Goal: Task Accomplishment & Management: Use online tool/utility

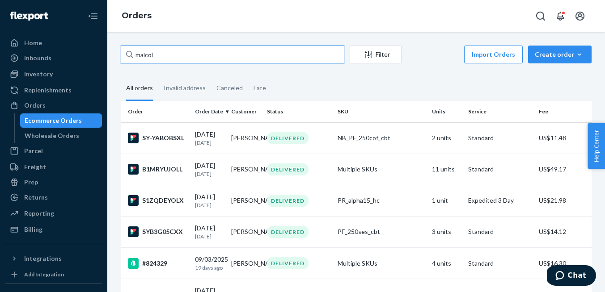
click at [156, 58] on input "malcol" at bounding box center [232, 55] width 223 height 18
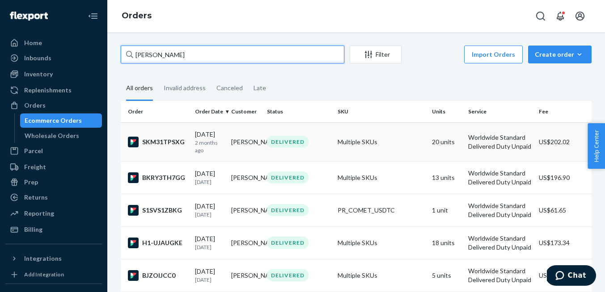
type input "[PERSON_NAME]"
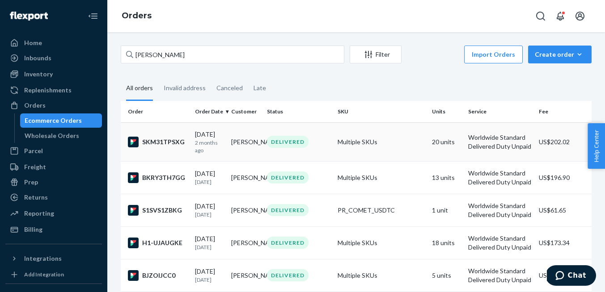
click at [177, 147] on div "SKM31TPSXG" at bounding box center [158, 142] width 60 height 11
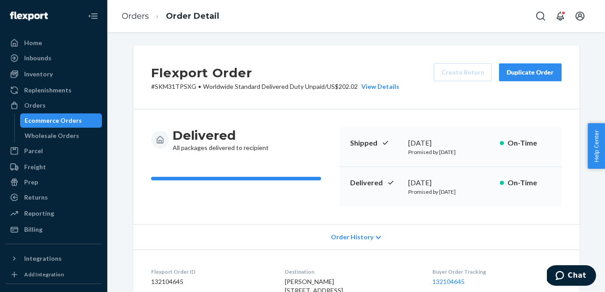
click at [554, 70] on button "Duplicate Order" at bounding box center [530, 72] width 63 height 18
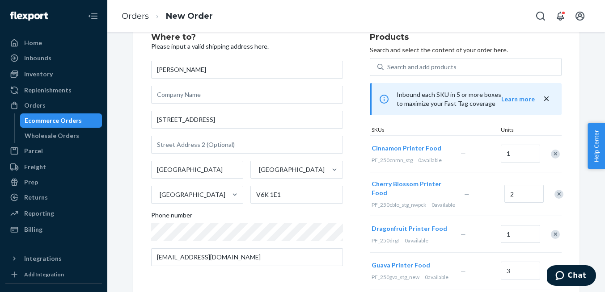
scroll to position [31, 0]
click at [555, 156] on div "Remove Item" at bounding box center [555, 153] width 9 height 9
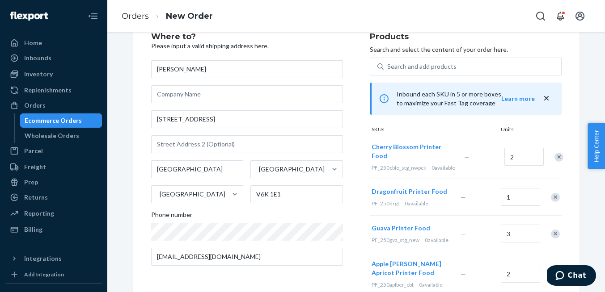
click at [555, 156] on div at bounding box center [554, 157] width 22 height 24
click at [555, 160] on div "Remove Item" at bounding box center [558, 157] width 9 height 9
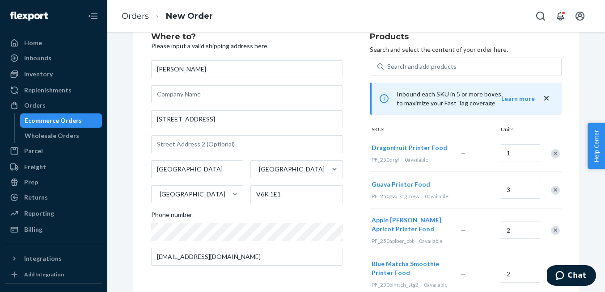
click at [555, 157] on div "Remove Item" at bounding box center [555, 153] width 9 height 9
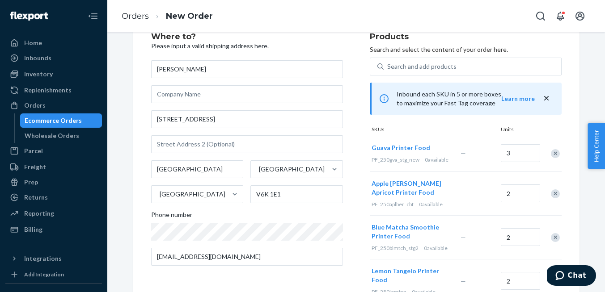
click at [555, 157] on div "Remove Item" at bounding box center [555, 153] width 9 height 9
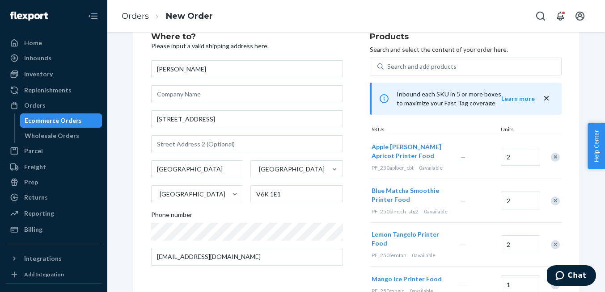
click at [555, 157] on div "Remove Item" at bounding box center [555, 157] width 9 height 9
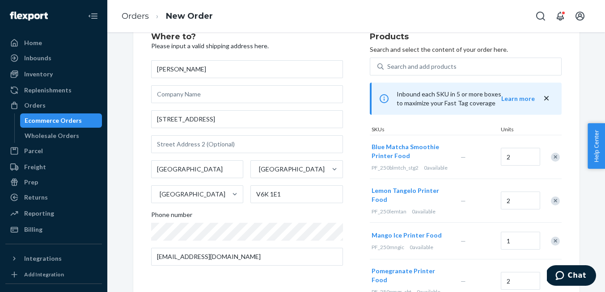
click at [555, 157] on div "Remove Item" at bounding box center [555, 157] width 9 height 9
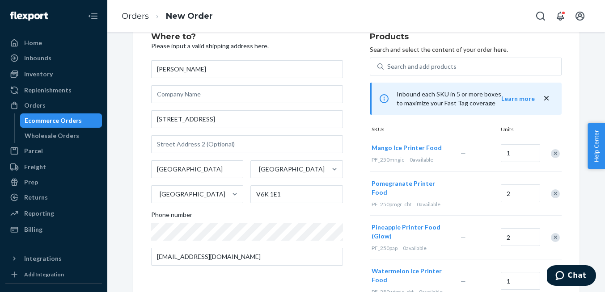
click at [555, 157] on div "Remove Item" at bounding box center [555, 153] width 9 height 9
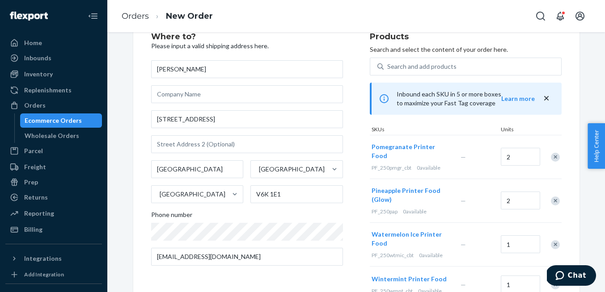
click at [555, 157] on div "Remove Item" at bounding box center [555, 157] width 9 height 9
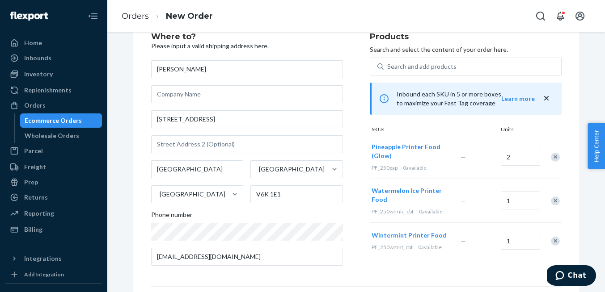
click at [555, 157] on div "Remove Item" at bounding box center [555, 157] width 9 height 9
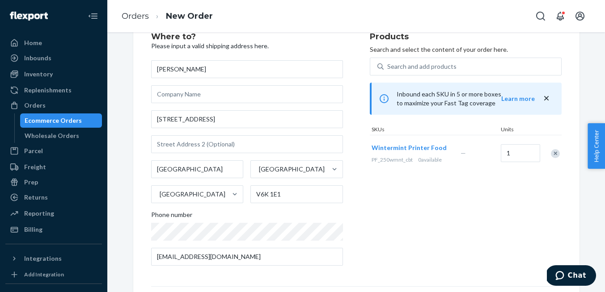
click at [555, 157] on div "Remove Item" at bounding box center [555, 153] width 9 height 9
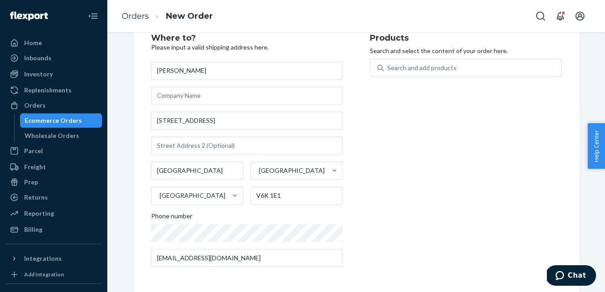
scroll to position [29, 0]
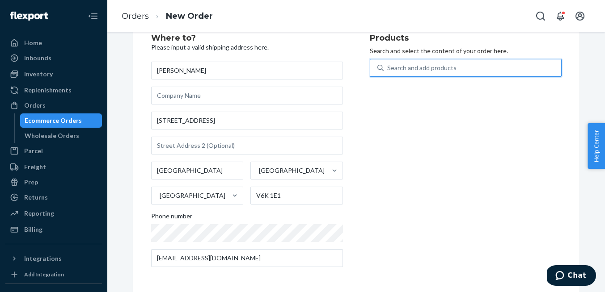
click at [430, 72] on div "Search and add products" at bounding box center [421, 67] width 69 height 9
click at [388, 72] on input "0 results available. Use Up and Down to choose options, press Enter to select t…" at bounding box center [387, 67] width 1 height 9
type input "deluxe"
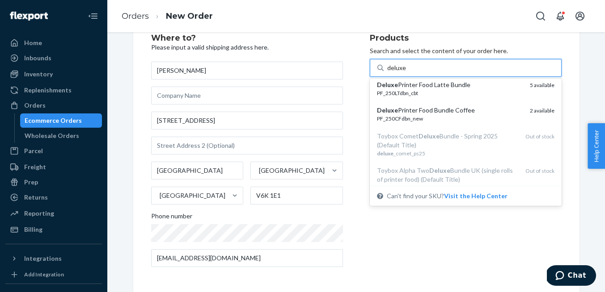
scroll to position [83, 0]
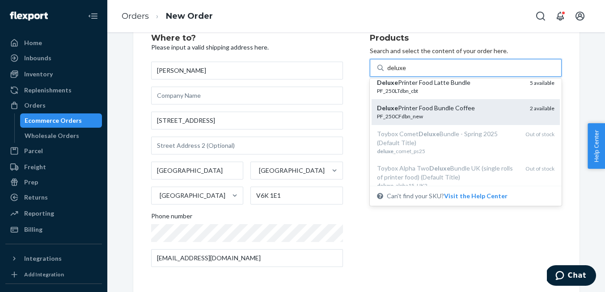
click at [439, 112] on div "Deluxe Printer Food Bundle Coffee" at bounding box center [450, 108] width 146 height 9
click at [406, 72] on input "deluxe" at bounding box center [396, 67] width 19 height 9
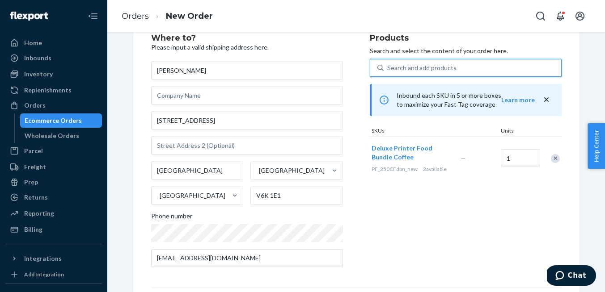
click at [439, 69] on div "Search and add products" at bounding box center [421, 67] width 69 height 9
click at [388, 69] on input "0 results available. Select is focused ,type to refine list, press Down to open…" at bounding box center [387, 67] width 1 height 9
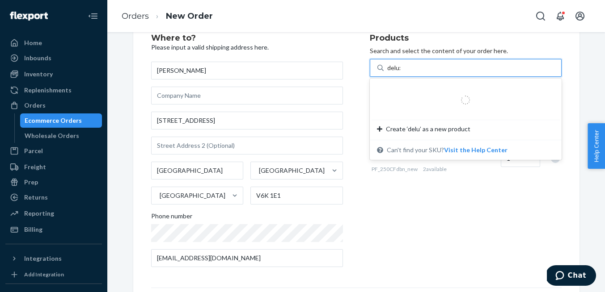
type input "deluxe"
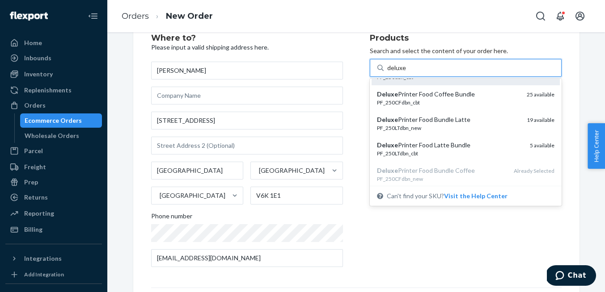
scroll to position [9, 0]
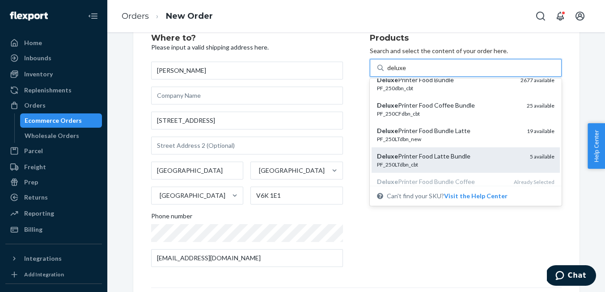
click at [446, 162] on div "PF_250LTdbn_cbt" at bounding box center [450, 165] width 146 height 8
click at [406, 72] on input "deluxe" at bounding box center [396, 67] width 19 height 9
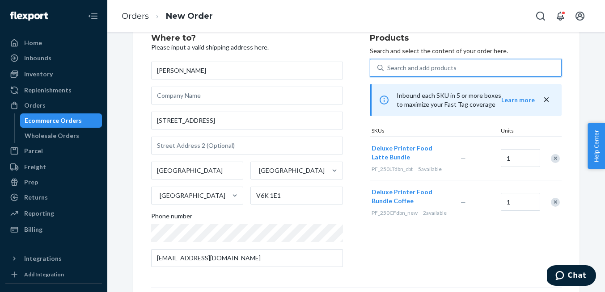
click at [437, 68] on div "Search and add products" at bounding box center [421, 67] width 69 height 9
click at [388, 68] on input "0 results available. Use Up and Down to choose options, press Enter to select t…" at bounding box center [387, 67] width 1 height 9
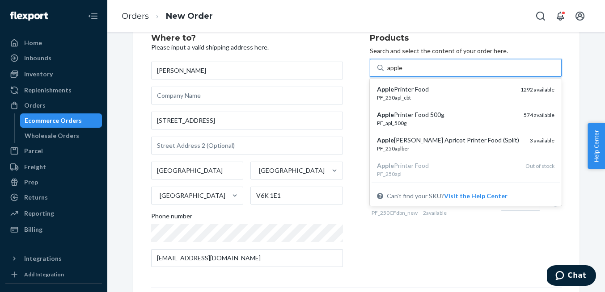
type input "apple"
click at [353, 97] on div "Where to? Please input a valid shipping address here. [PERSON_NAME] [STREET_ADD…" at bounding box center [260, 154] width 219 height 240
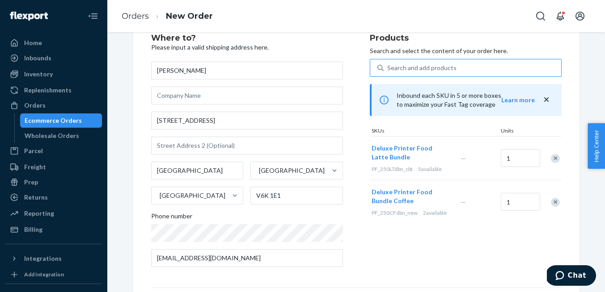
scroll to position [159, 0]
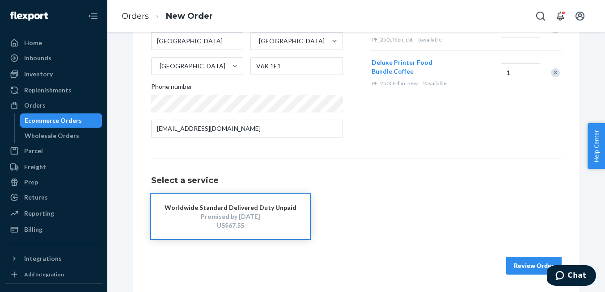
click at [507, 262] on button "Review Order" at bounding box center [533, 266] width 55 height 18
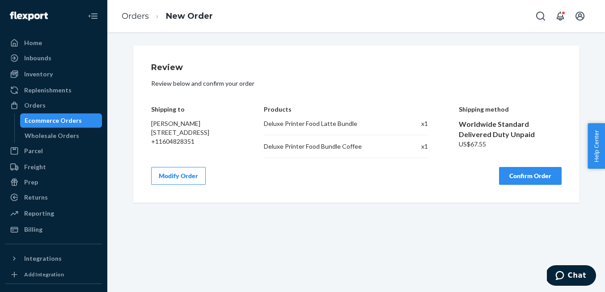
scroll to position [0, 0]
click at [524, 181] on button "Confirm Order" at bounding box center [530, 176] width 63 height 18
